Goal: Communication & Community: Participate in discussion

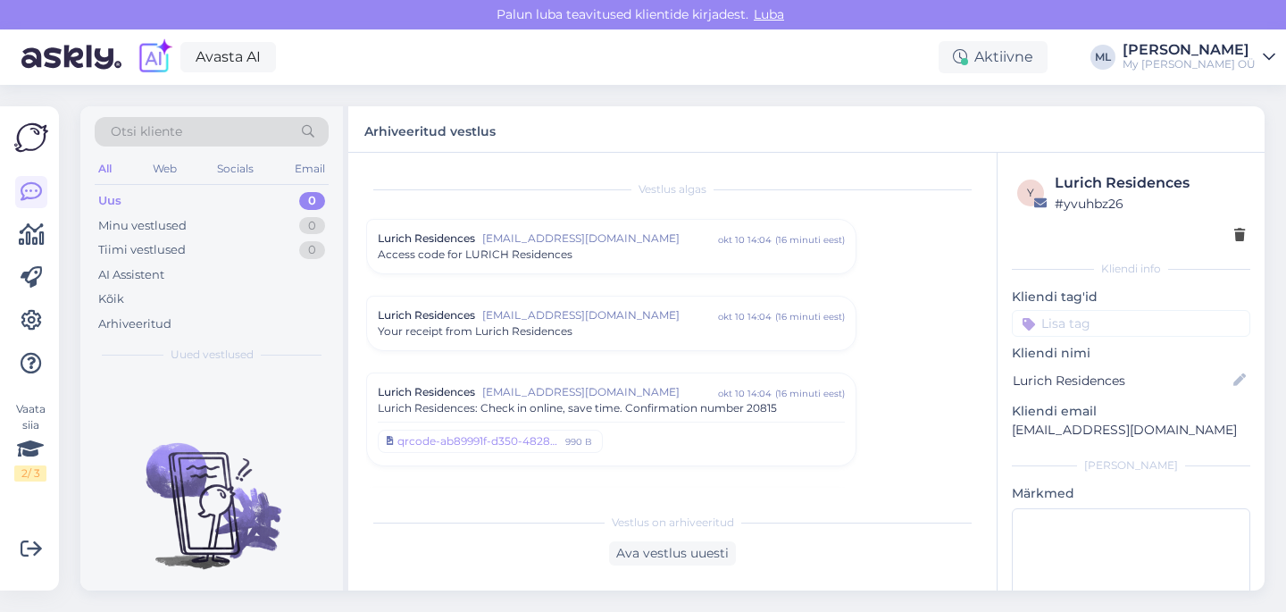
scroll to position [317, 0]
